Goal: Task Accomplishment & Management: Manage account settings

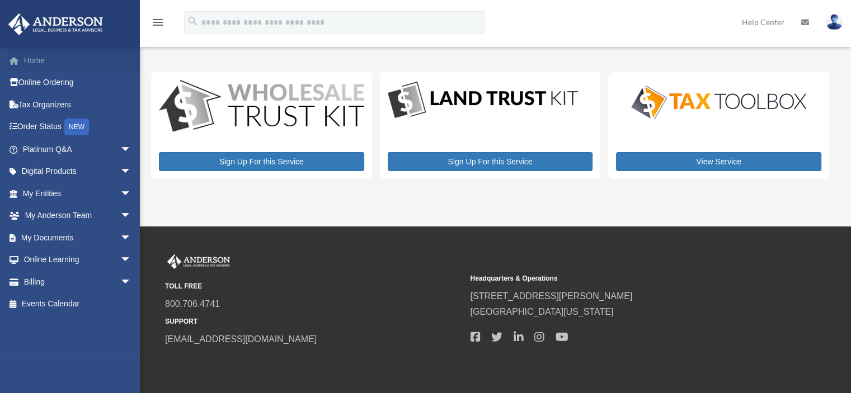
click at [39, 56] on link "Home" at bounding box center [78, 60] width 140 height 22
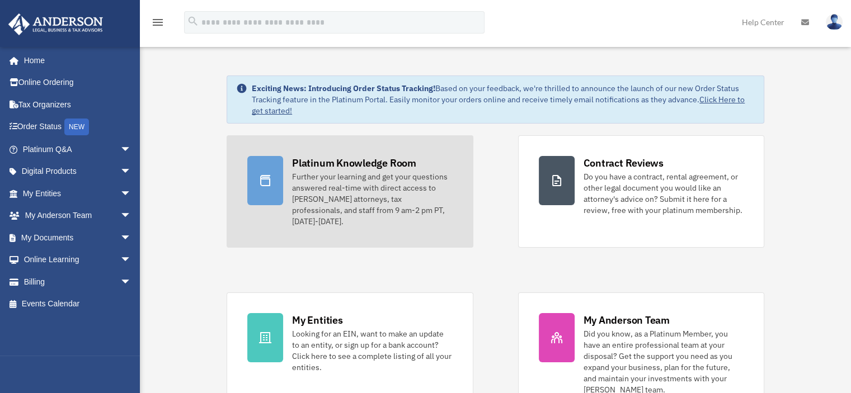
click at [307, 169] on div "Platinum Knowledge Room" at bounding box center [354, 163] width 124 height 14
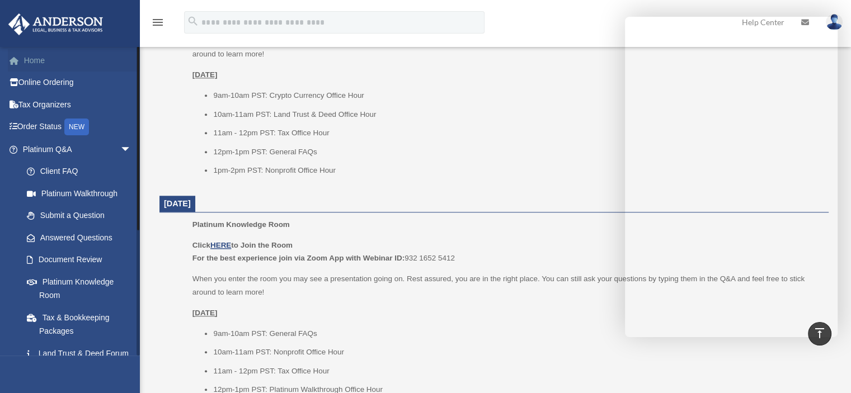
scroll to position [967, 0]
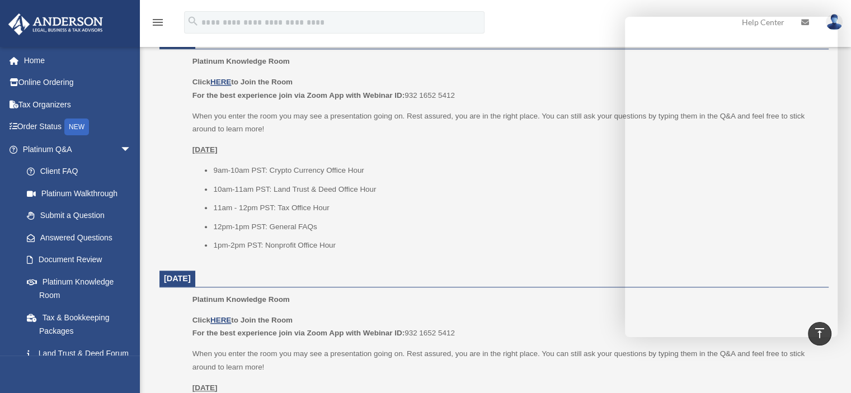
click at [59, 27] on img at bounding box center [55, 24] width 101 height 22
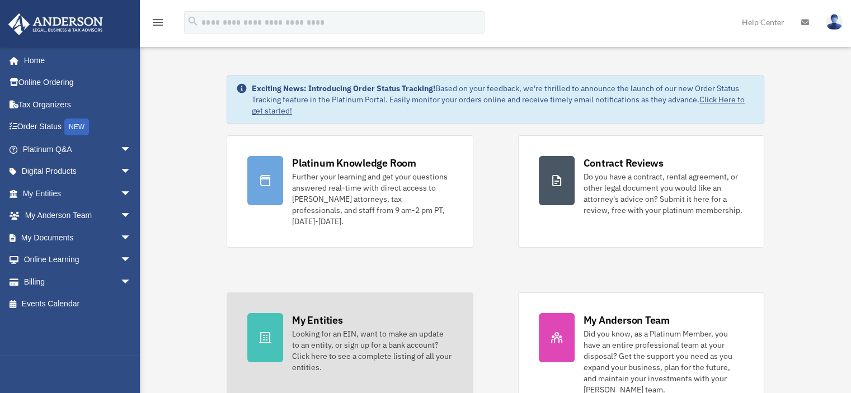
click at [317, 330] on div "Looking for an EIN, want to make an update to an entity, or sign up for a bank …" at bounding box center [372, 350] width 160 height 45
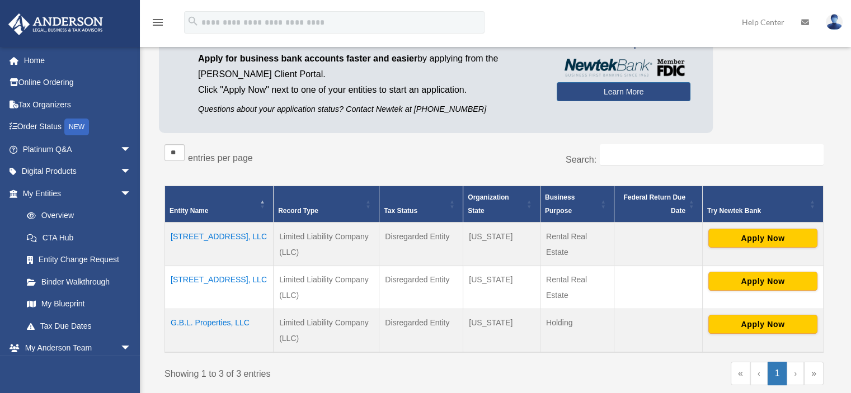
scroll to position [112, 0]
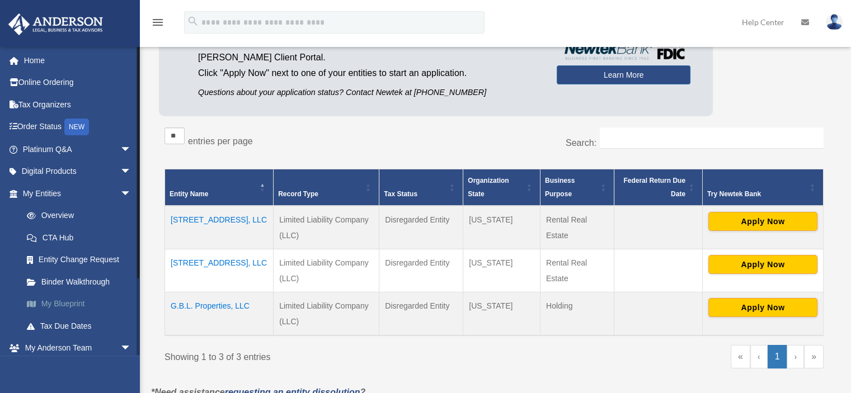
click at [54, 304] on link "My Blueprint" at bounding box center [82, 304] width 133 height 22
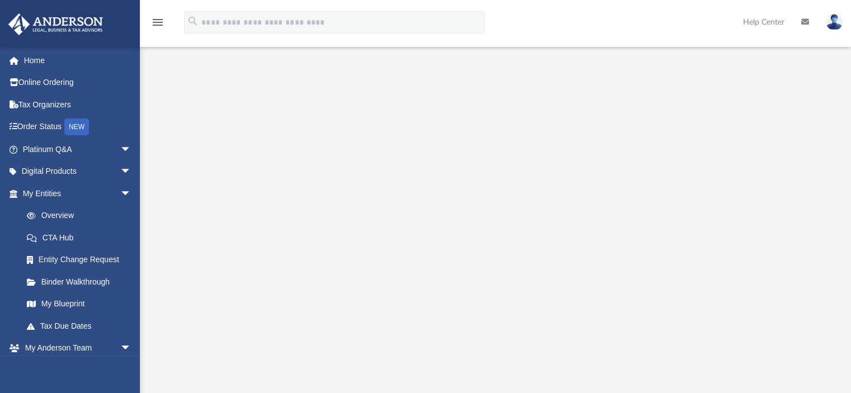
scroll to position [56, 0]
click at [56, 239] on link "CTA Hub" at bounding box center [82, 237] width 133 height 22
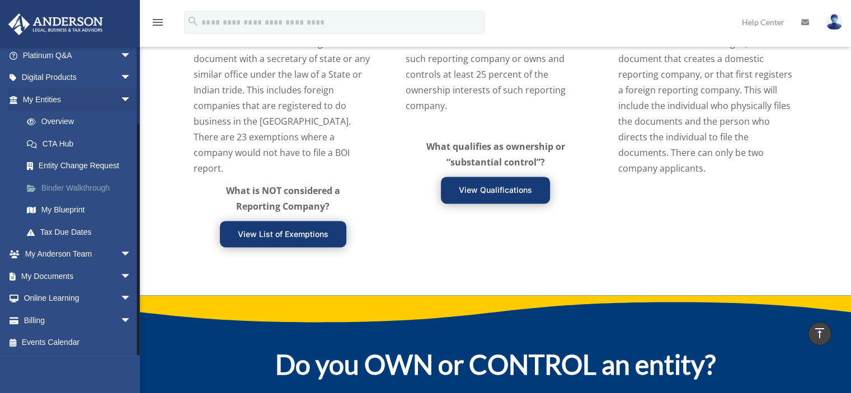
scroll to position [1454, 0]
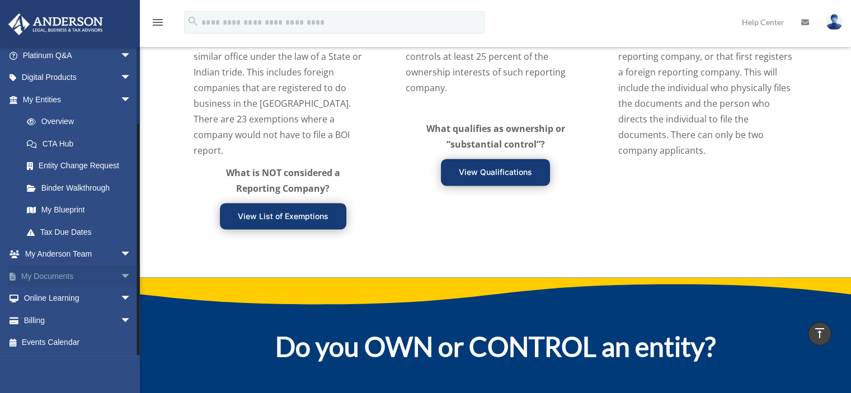
click at [37, 275] on link "My Documents arrow_drop_down" at bounding box center [78, 276] width 140 height 22
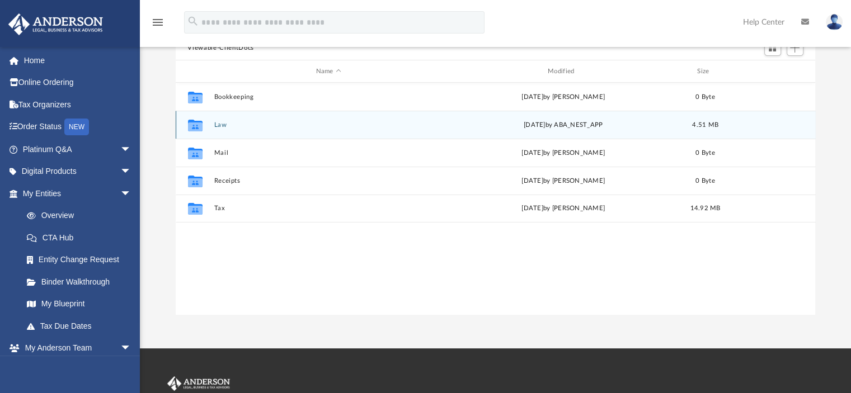
scroll to position [56, 0]
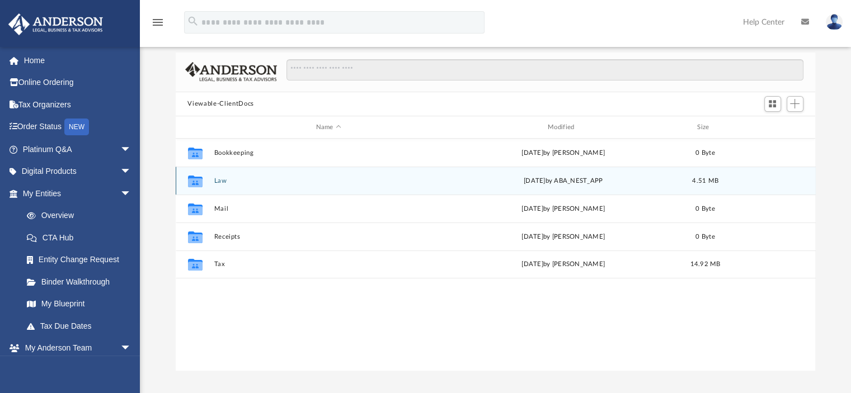
click at [211, 183] on div "Collaborated Folder Law Tue Sep 23 2025 by ABA_NEST_APP 4.51 MB" at bounding box center [496, 181] width 640 height 28
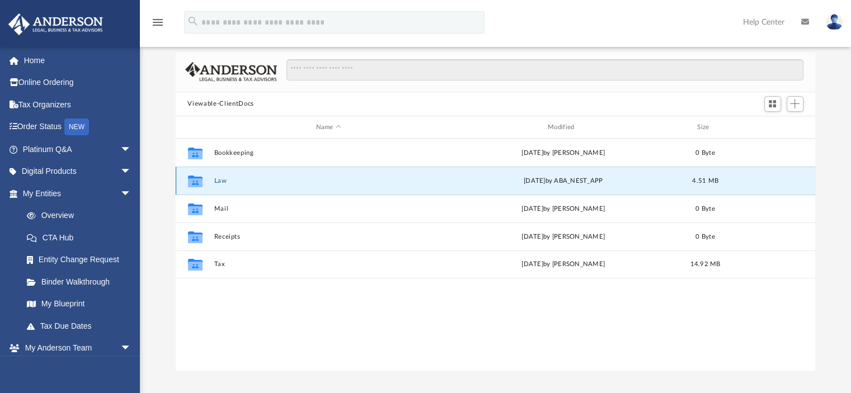
click at [221, 182] on button "Law" at bounding box center [328, 180] width 229 height 7
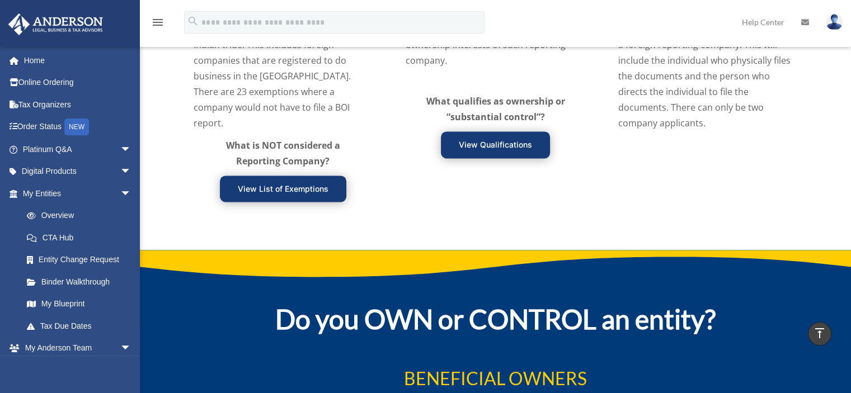
scroll to position [1454, 0]
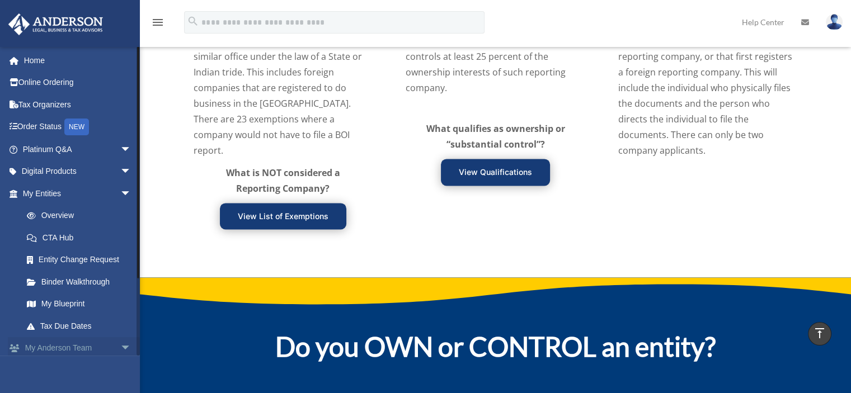
click at [56, 353] on link "My Anderson Team arrow_drop_down" at bounding box center [78, 348] width 140 height 22
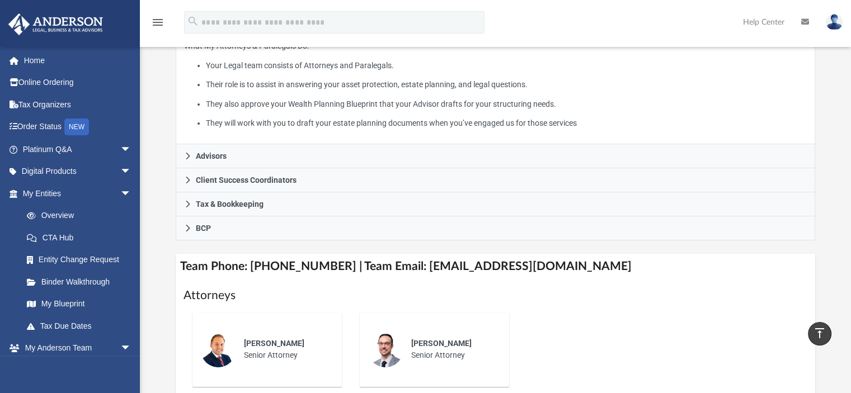
scroll to position [224, 0]
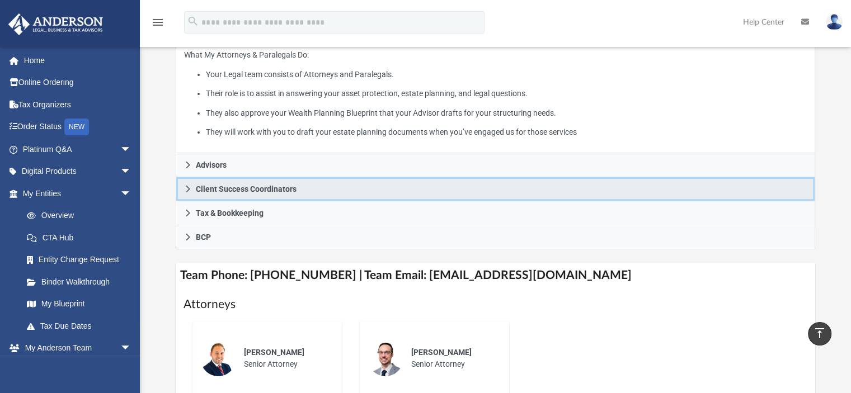
click at [179, 190] on link "Client Success Coordinators" at bounding box center [496, 189] width 640 height 24
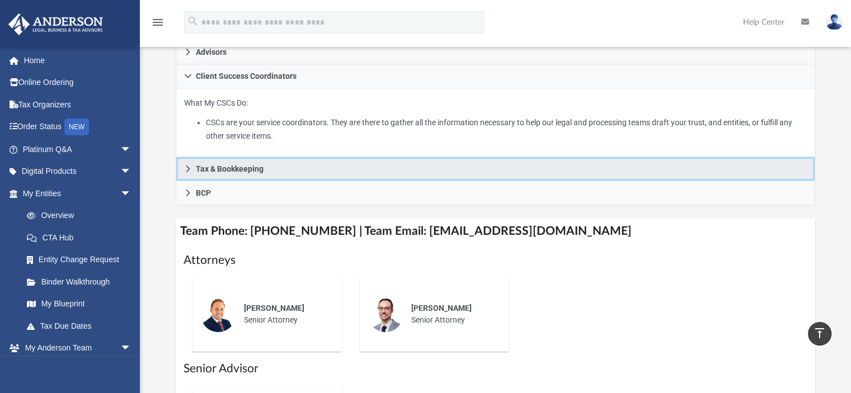
click at [188, 167] on icon at bounding box center [188, 169] width 4 height 7
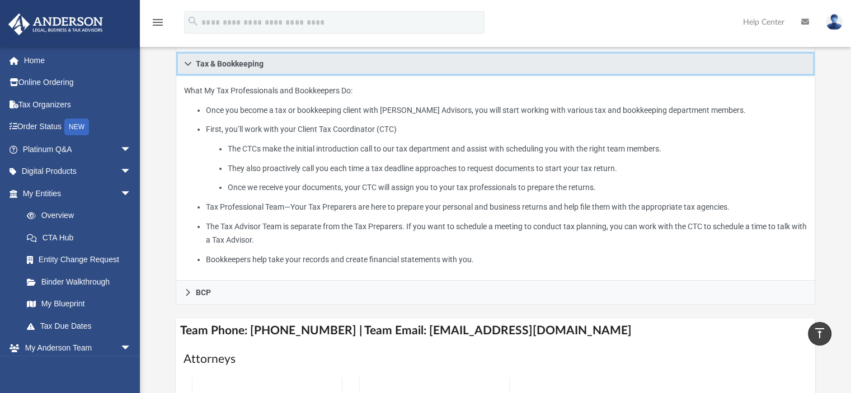
scroll to position [280, 0]
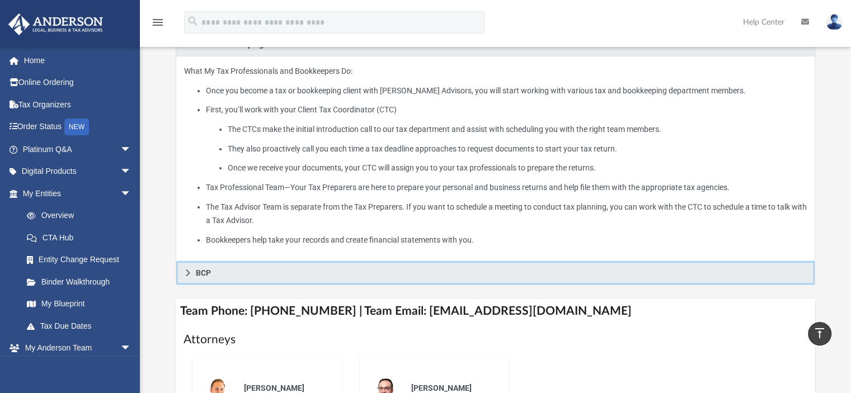
click at [191, 278] on link "BCP" at bounding box center [496, 273] width 640 height 24
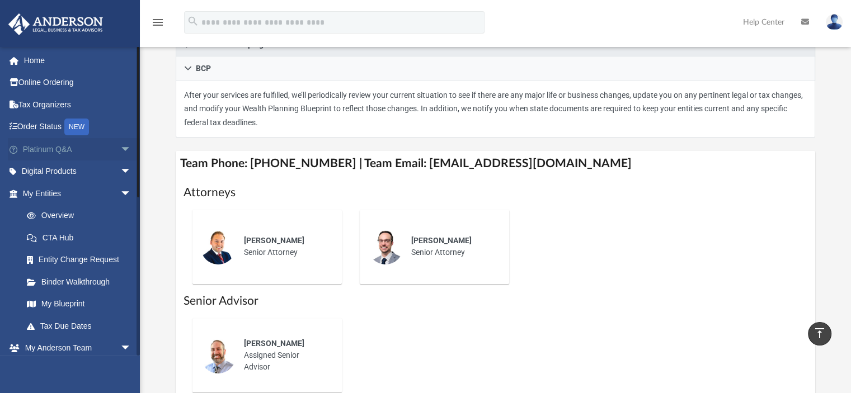
click at [101, 150] on link "Platinum Q&A arrow_drop_down" at bounding box center [78, 149] width 140 height 22
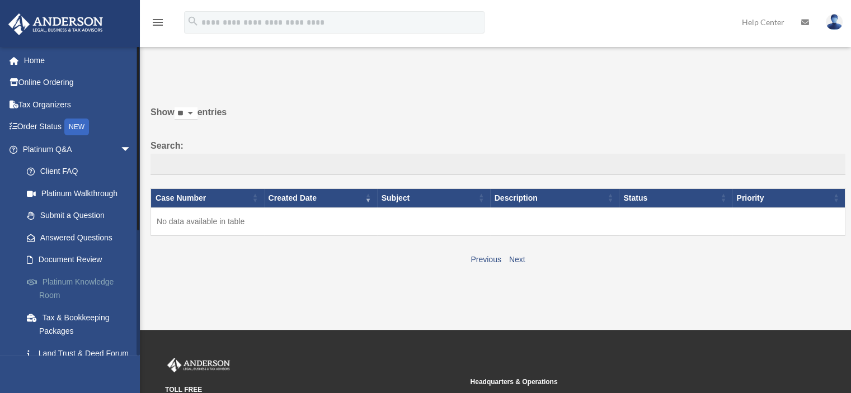
click at [59, 281] on link "Platinum Knowledge Room" at bounding box center [82, 289] width 133 height 36
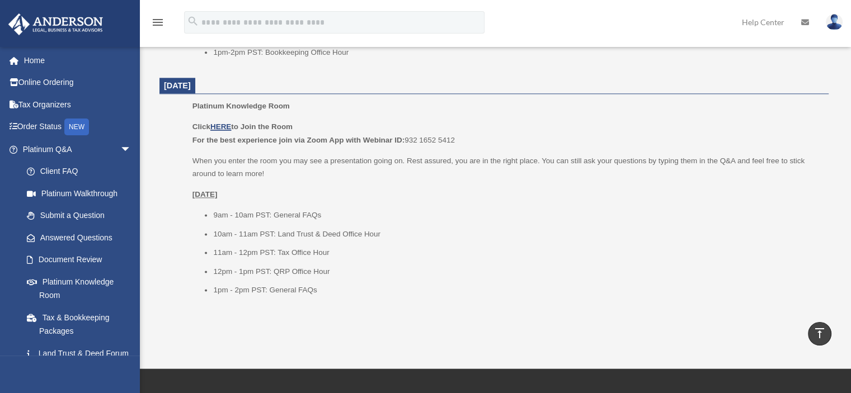
scroll to position [1454, 0]
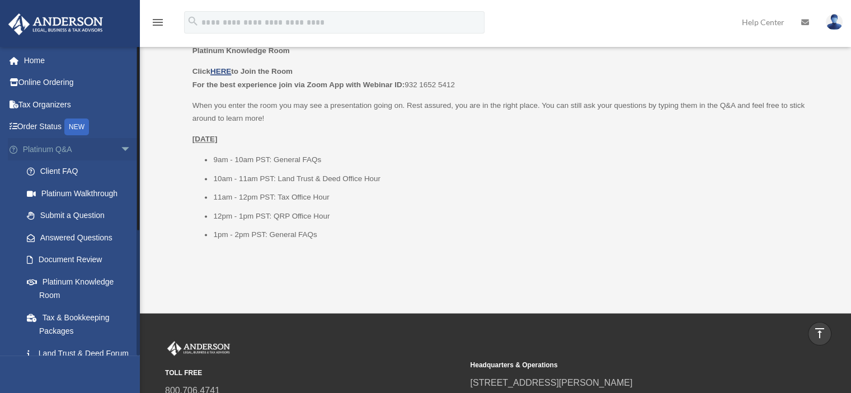
click at [120, 148] on span "arrow_drop_down" at bounding box center [131, 149] width 22 height 23
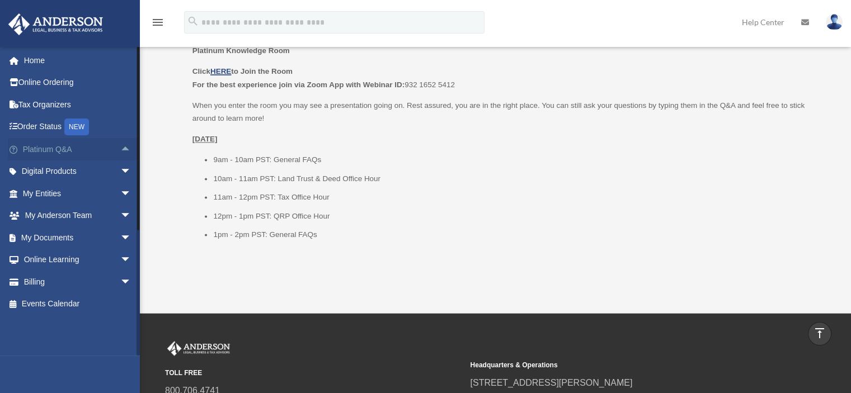
click at [120, 148] on span "arrow_drop_up" at bounding box center [131, 149] width 22 height 23
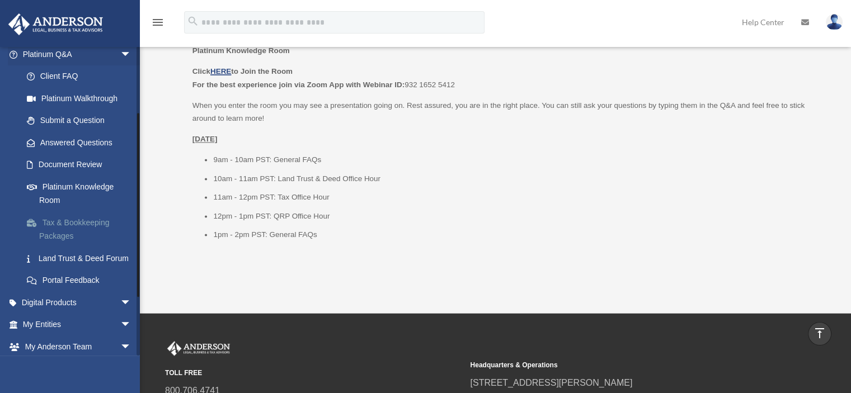
scroll to position [112, 0]
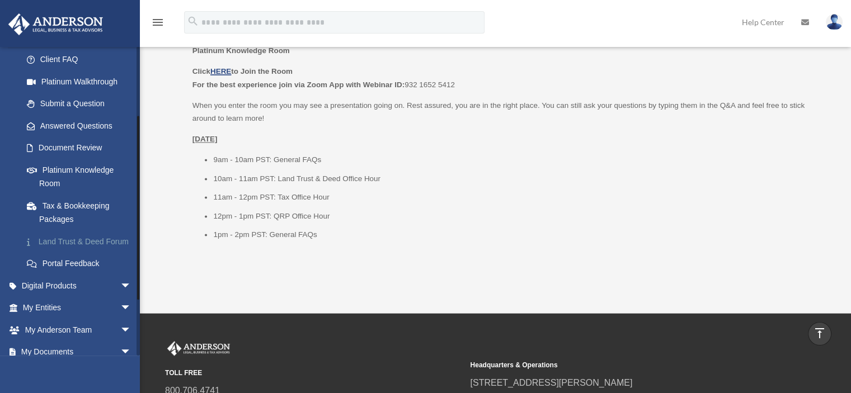
click at [62, 241] on link "Land Trust & Deed Forum" at bounding box center [82, 241] width 133 height 22
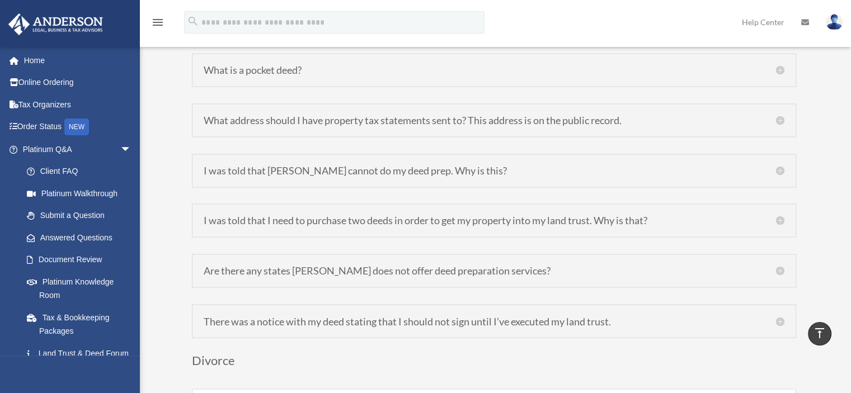
scroll to position [1845, 0]
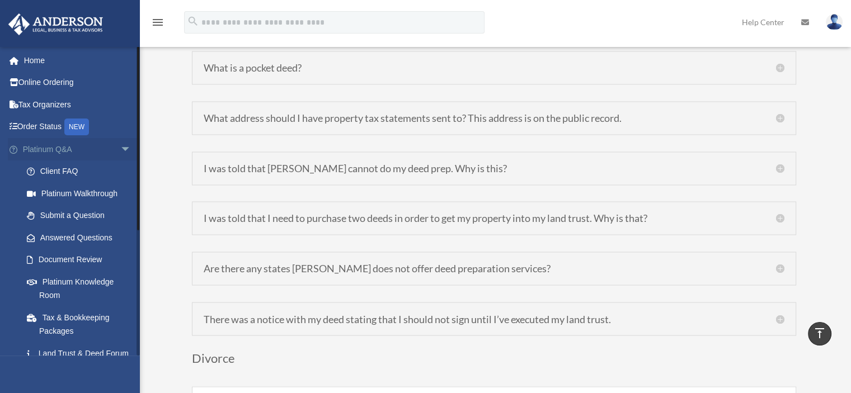
click at [120, 152] on span "arrow_drop_down" at bounding box center [131, 149] width 22 height 23
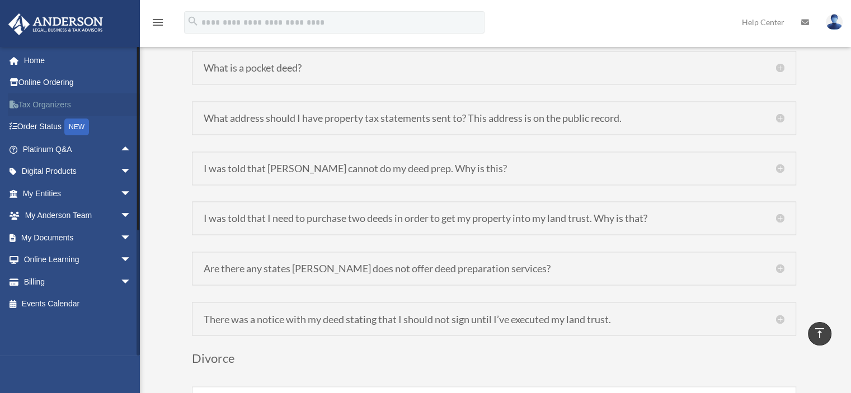
click at [30, 107] on link "Tax Organizers" at bounding box center [78, 104] width 140 height 22
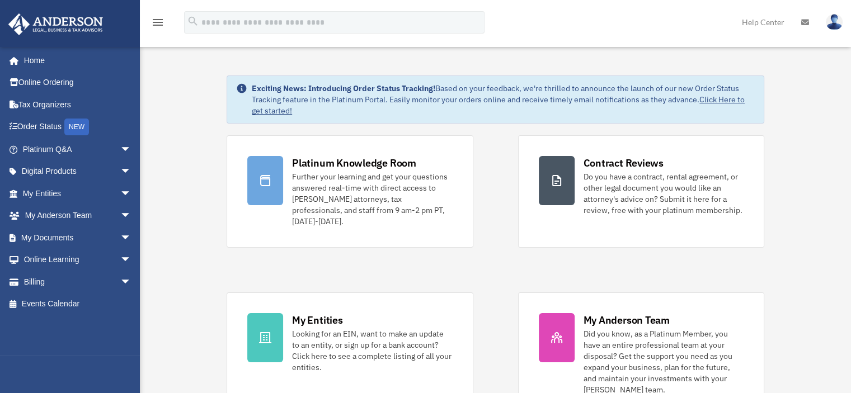
click at [832, 20] on img at bounding box center [833, 22] width 17 height 16
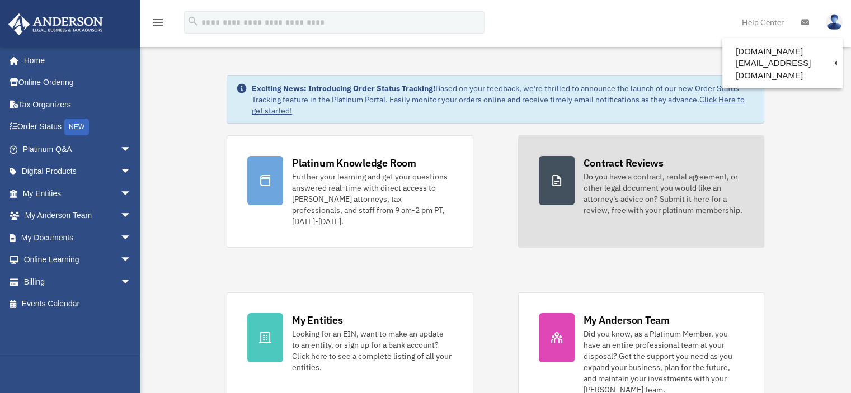
click at [610, 178] on div "Do you have a contract, rental agreement, or other legal document you would lik…" at bounding box center [663, 193] width 160 height 45
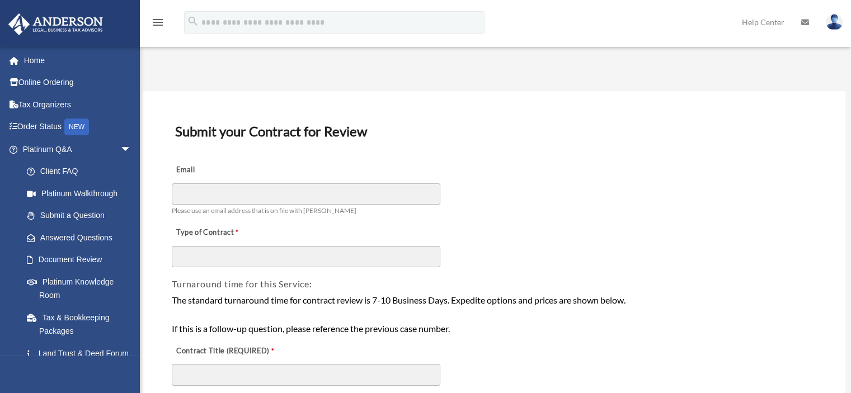
click at [164, 23] on div "menu" at bounding box center [158, 22] width 36 height 29
click at [162, 23] on icon "menu" at bounding box center [157, 22] width 13 height 13
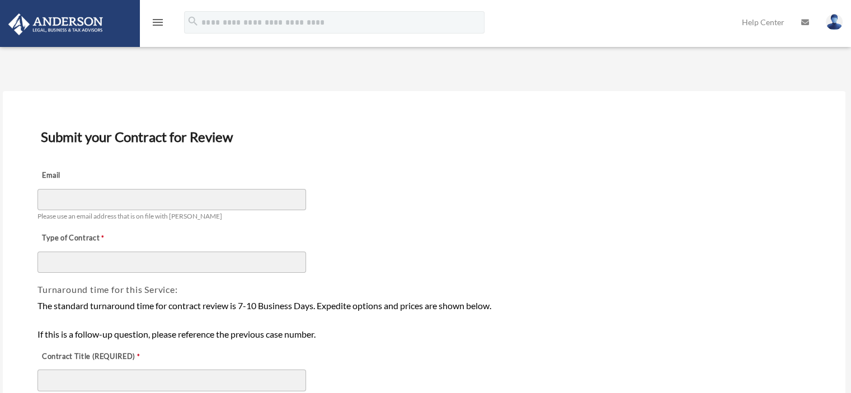
click at [162, 23] on icon "menu" at bounding box center [157, 22] width 13 height 13
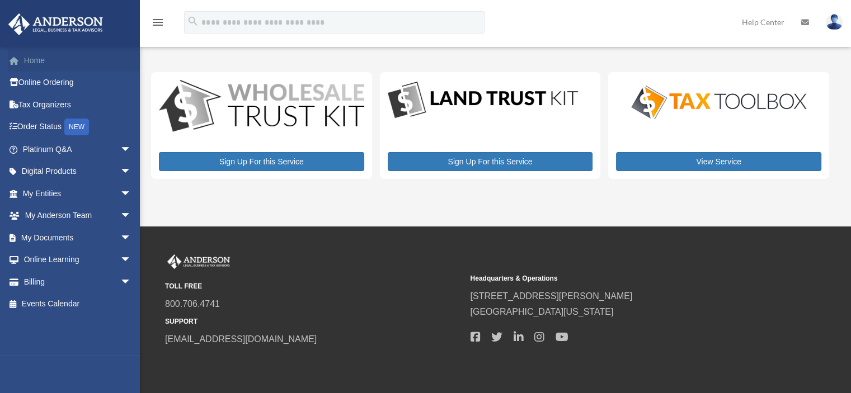
click at [30, 62] on link "Home" at bounding box center [78, 60] width 140 height 22
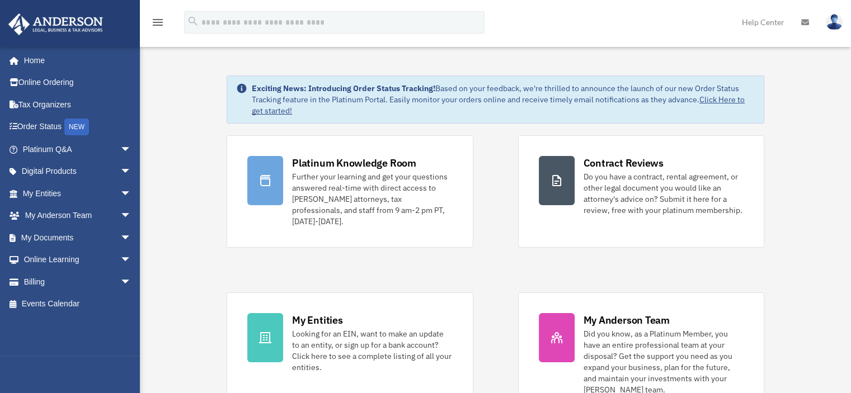
click at [69, 20] on img at bounding box center [55, 24] width 101 height 22
click at [830, 20] on img at bounding box center [833, 22] width 17 height 16
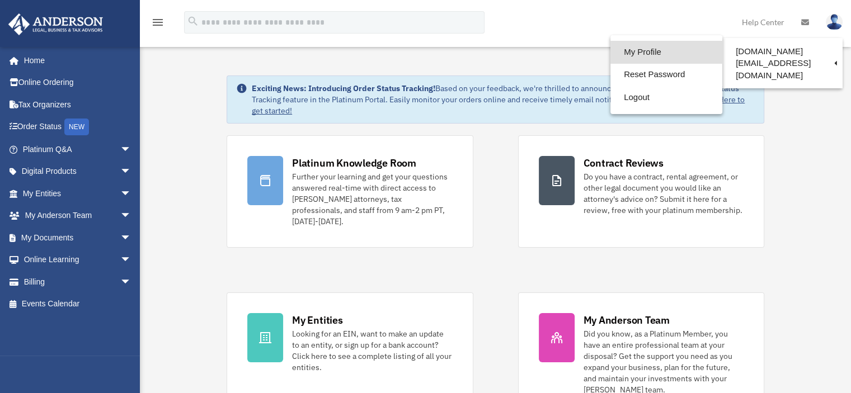
click at [629, 54] on link "My Profile" at bounding box center [666, 52] width 112 height 23
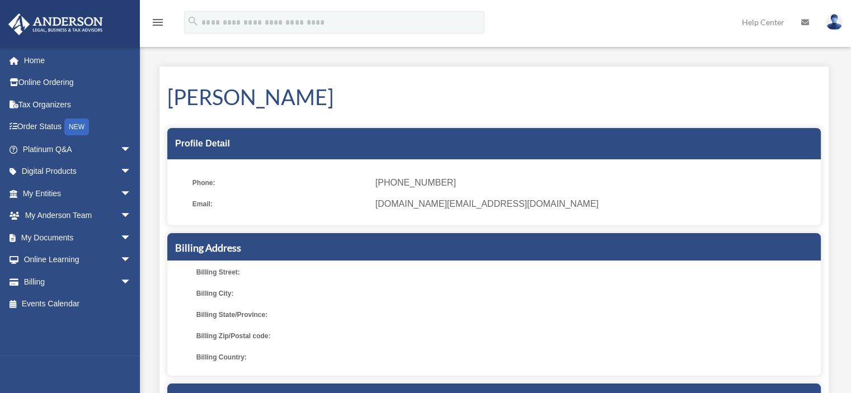
click at [837, 23] on img at bounding box center [833, 22] width 17 height 16
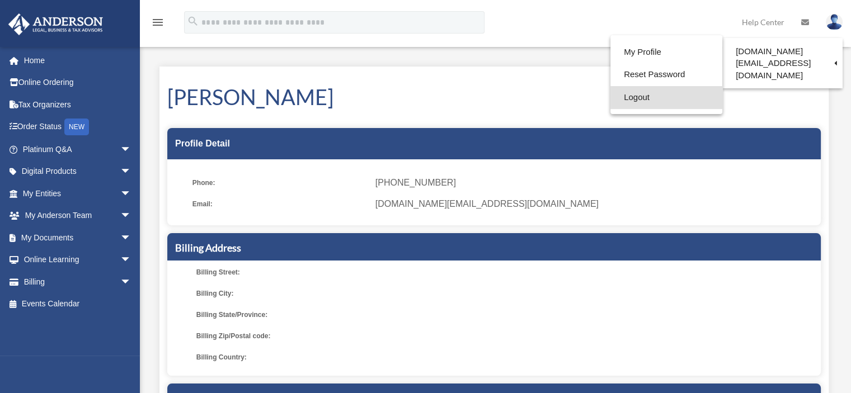
click at [627, 97] on link "Logout" at bounding box center [666, 97] width 112 height 23
